Goal: Register for event/course

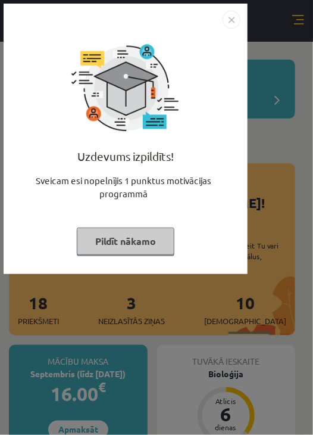
click at [235, 13] on img "Close" at bounding box center [232, 20] width 18 height 18
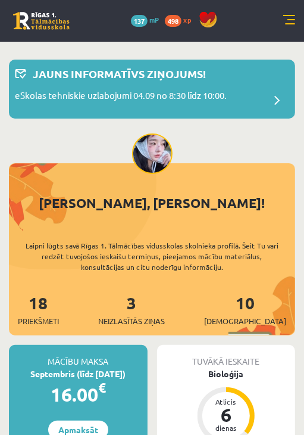
click at [289, 27] on div "0 Dāvanas 137 mP 498 xp" at bounding box center [152, 21] width 304 height 42
click at [290, 25] on link at bounding box center [290, 21] width 12 height 12
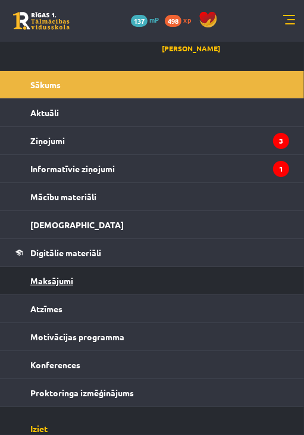
scroll to position [38, 0]
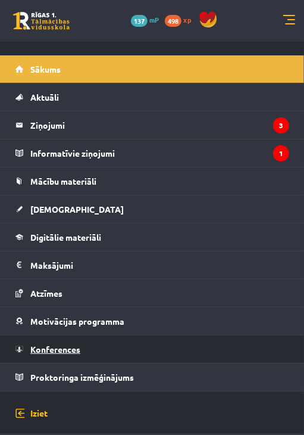
click at [111, 345] on link "Konferences" at bounding box center [152, 348] width 274 height 27
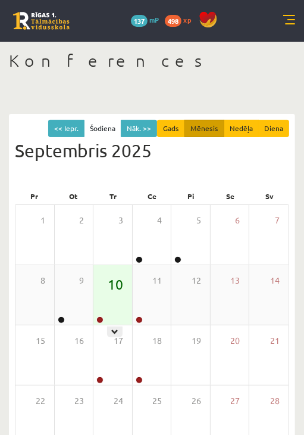
click at [116, 291] on span "10" at bounding box center [115, 284] width 15 height 20
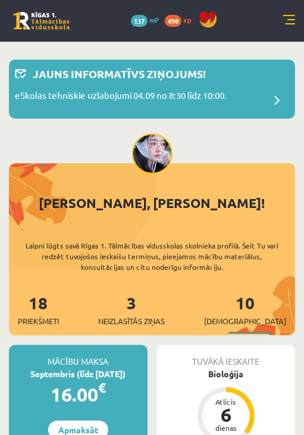
click at [284, 23] on link at bounding box center [290, 21] width 12 height 12
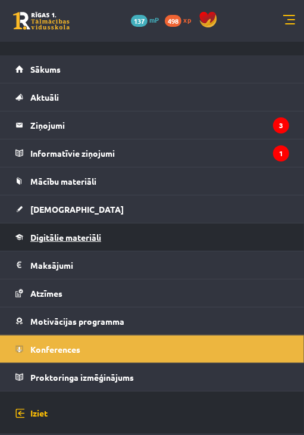
scroll to position [238, 0]
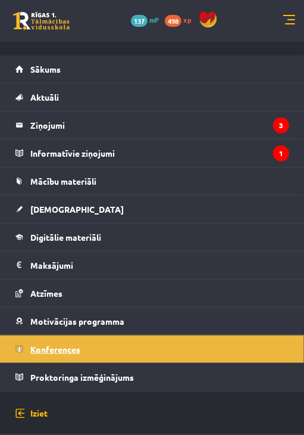
click at [111, 337] on link "Konferences" at bounding box center [152, 348] width 274 height 27
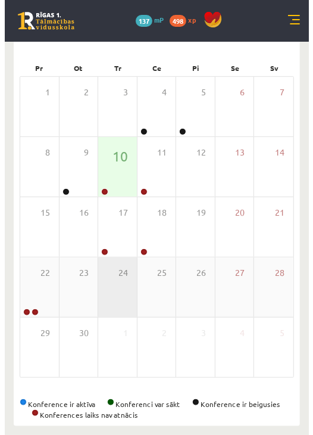
scroll to position [129, 0]
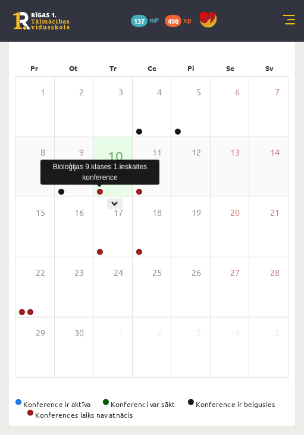
click at [103, 189] on link at bounding box center [99, 191] width 7 height 7
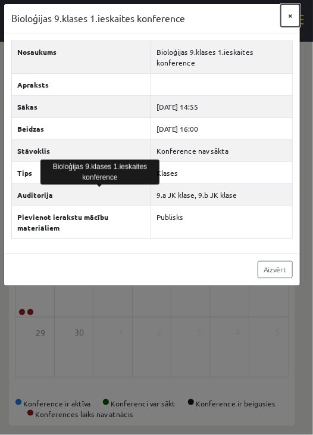
click at [289, 20] on button "×" at bounding box center [290, 15] width 19 height 23
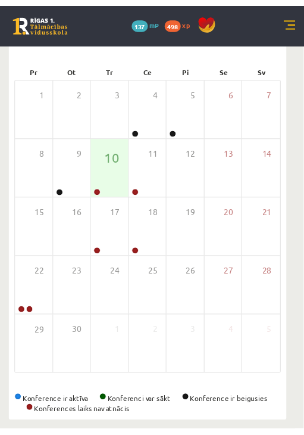
scroll to position [127, 0]
